Goal: Information Seeking & Learning: Learn about a topic

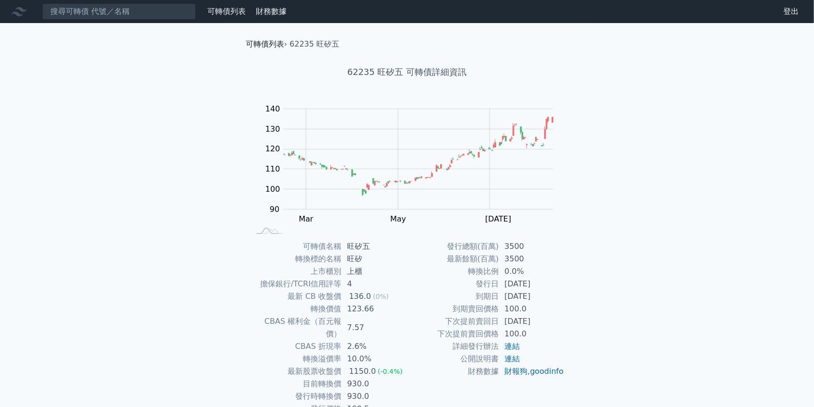
drag, startPoint x: 0, startPoint y: 0, endPoint x: 257, endPoint y: 41, distance: 260.6
click at [257, 41] on link "可轉債列表" at bounding box center [265, 43] width 38 height 9
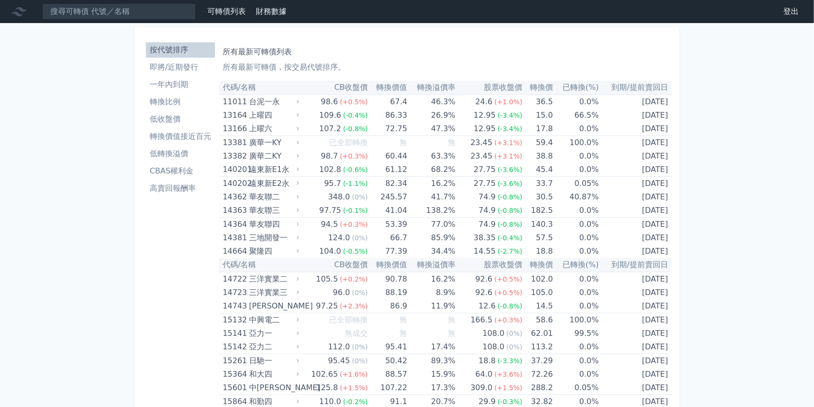
click at [169, 86] on li "一年內到期" at bounding box center [180, 85] width 69 height 12
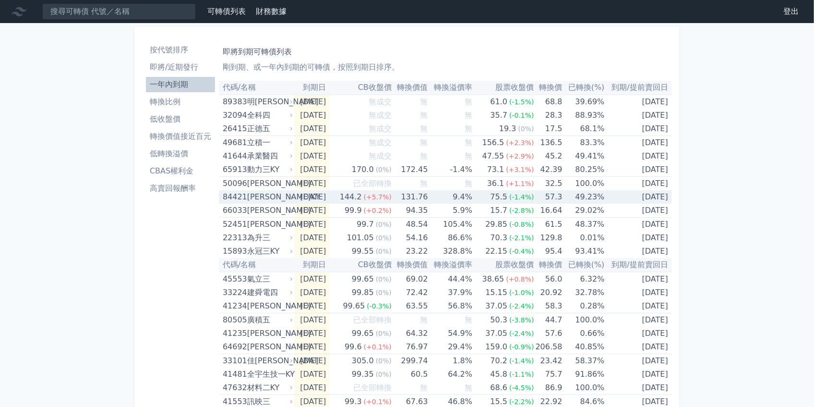
click at [270, 202] on div "[PERSON_NAME]KY" at bounding box center [269, 196] width 44 height 13
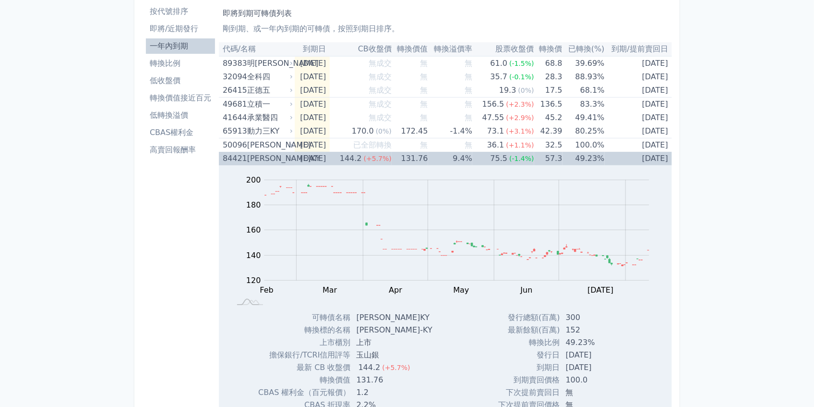
scroll to position [64, 0]
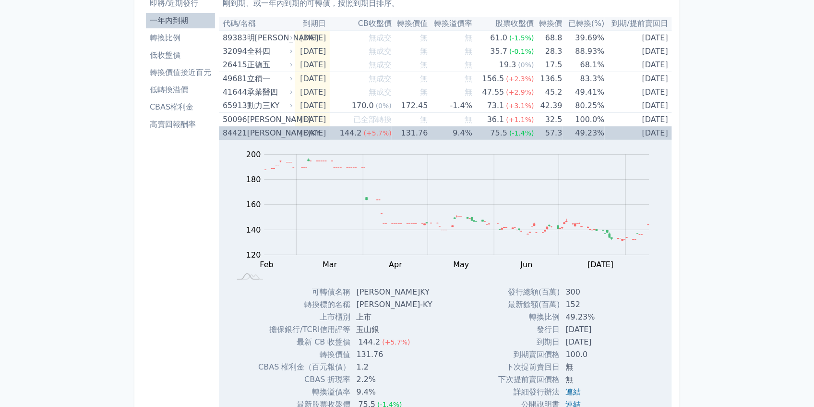
click at [257, 136] on div "[PERSON_NAME]KY" at bounding box center [269, 132] width 44 height 13
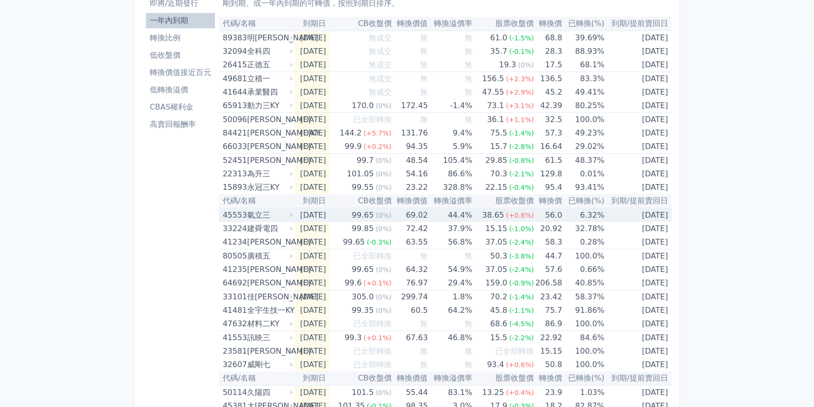
click at [274, 218] on div "氣立三" at bounding box center [269, 214] width 44 height 13
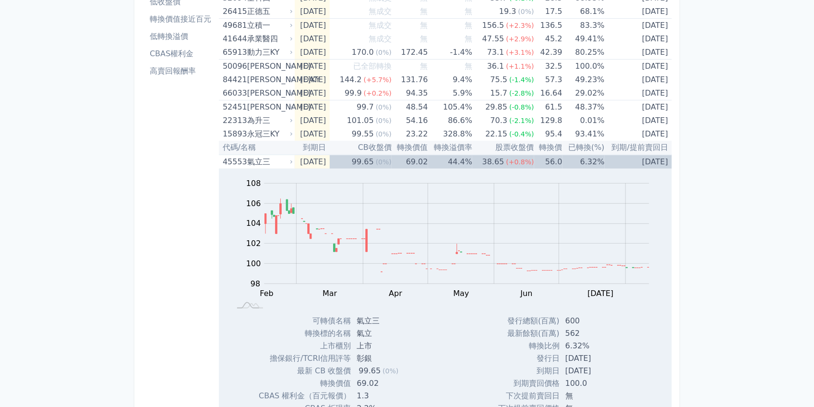
scroll to position [128, 0]
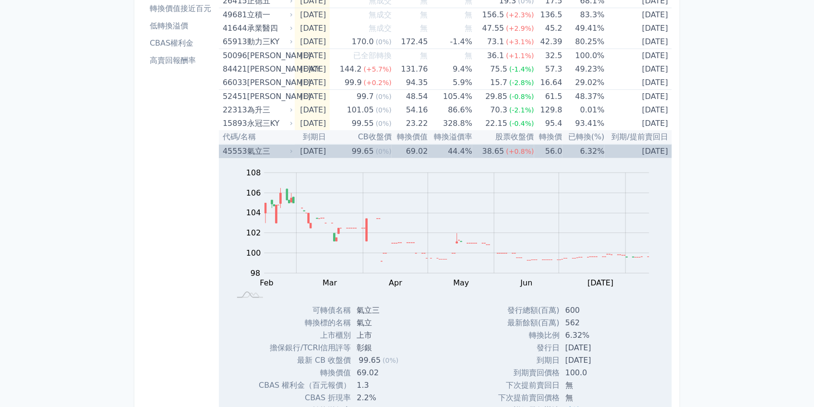
click at [254, 155] on div "氣立三" at bounding box center [269, 150] width 44 height 13
